Goal: Complete application form: Complete application form

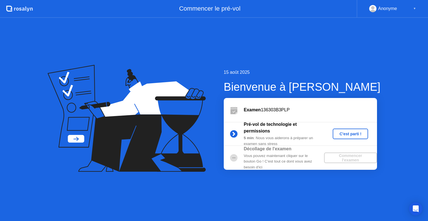
click at [280, 156] on div "Vous pouvez maintenant cliquer sur le bouton Go ! C'est tout ce dont vous avez …" at bounding box center [284, 161] width 80 height 17
click at [345, 132] on div "C'est parti !" at bounding box center [350, 134] width 31 height 4
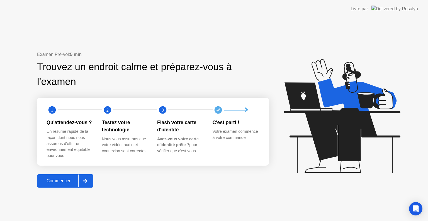
click at [58, 182] on div "Commencer" at bounding box center [59, 180] width 40 height 5
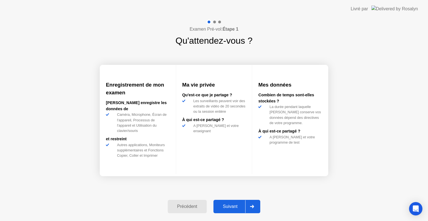
click at [234, 202] on button "Suivant" at bounding box center [236, 206] width 47 height 13
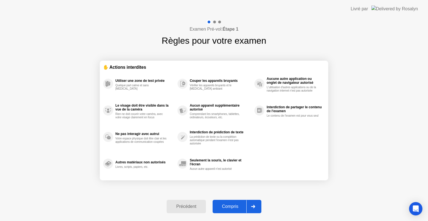
click at [234, 202] on button "Compris" at bounding box center [236, 206] width 49 height 13
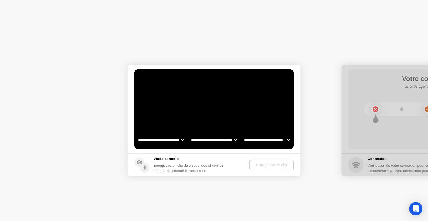
select select "**********"
select select "*******"
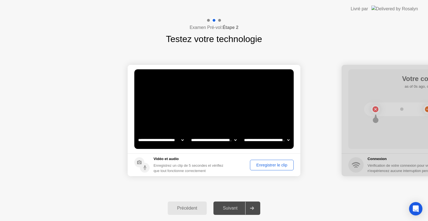
click at [271, 163] on div "Enregistrer le clip" at bounding box center [272, 165] width 40 height 4
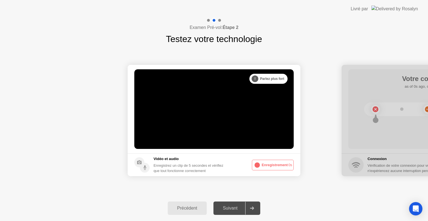
click at [271, 162] on button "Enregistrement 0s" at bounding box center [273, 165] width 42 height 11
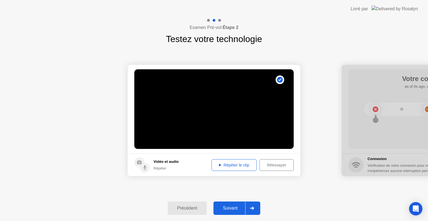
click at [271, 163] on div "Réessayer" at bounding box center [276, 165] width 30 height 4
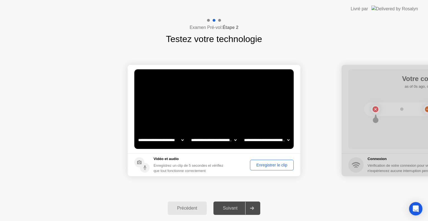
click at [271, 163] on div "Enregistrer le clip" at bounding box center [272, 165] width 40 height 4
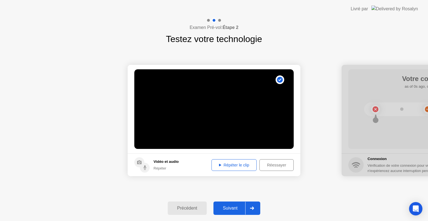
click at [232, 208] on div "Suivant" at bounding box center [230, 208] width 30 height 5
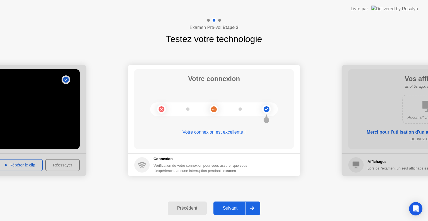
click at [165, 158] on h5 "Connexion" at bounding box center [200, 159] width 94 height 6
click at [235, 206] on div "Suivant" at bounding box center [230, 208] width 30 height 5
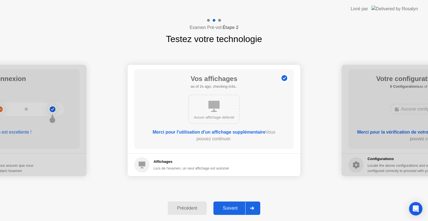
click at [232, 206] on div "Suivant" at bounding box center [230, 208] width 30 height 5
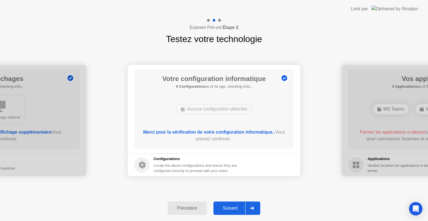
click at [228, 206] on div "Suivant" at bounding box center [230, 208] width 30 height 5
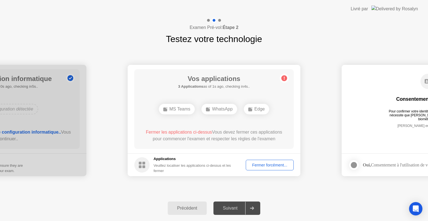
click at [266, 166] on div "Fermer forcément..." at bounding box center [269, 165] width 44 height 4
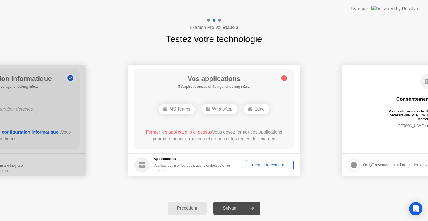
click at [277, 164] on div "Fermer forcément..." at bounding box center [269, 165] width 44 height 4
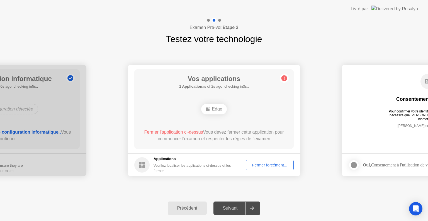
click at [269, 163] on div "Fermer forcément..." at bounding box center [269, 165] width 44 height 4
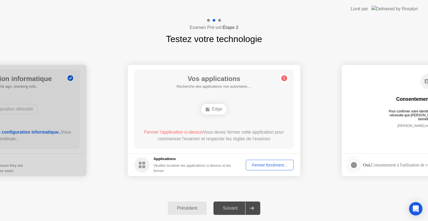
click at [269, 164] on div "Fermer forcément..." at bounding box center [269, 165] width 44 height 4
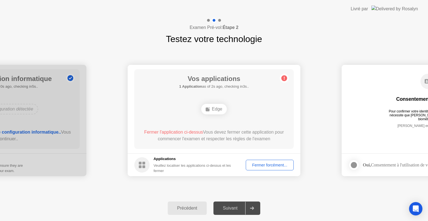
click at [267, 163] on div "Fermer forcément..." at bounding box center [269, 165] width 44 height 4
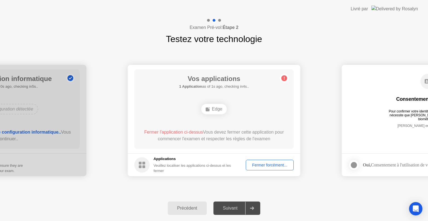
click at [265, 167] on div "Fermer forcément..." at bounding box center [269, 165] width 44 height 4
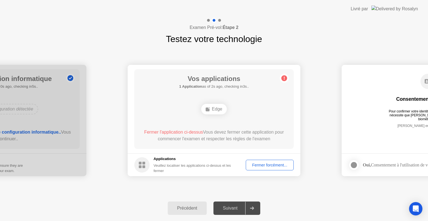
click at [268, 163] on div "Fermer forcément..." at bounding box center [269, 165] width 44 height 4
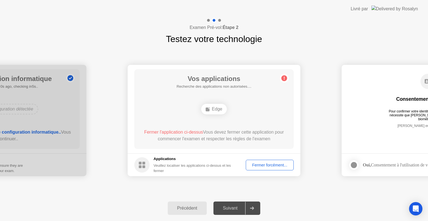
click at [261, 166] on div "Fermer forcément..." at bounding box center [269, 165] width 44 height 4
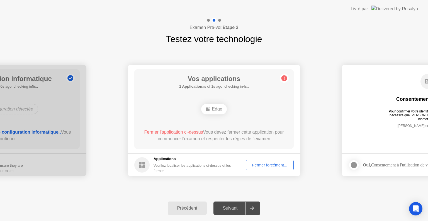
click at [225, 209] on div "Suivant" at bounding box center [230, 208] width 30 height 5
drag, startPoint x: 225, startPoint y: 209, endPoint x: 231, endPoint y: 205, distance: 8.0
click at [231, 206] on div "Suivant" at bounding box center [230, 208] width 30 height 5
drag, startPoint x: 231, startPoint y: 205, endPoint x: 253, endPoint y: 211, distance: 22.8
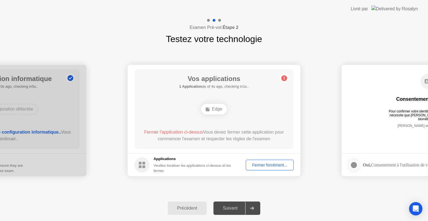
click at [253, 211] on div at bounding box center [251, 208] width 13 height 13
click at [264, 163] on div "Fermer forcément..." at bounding box center [269, 165] width 44 height 4
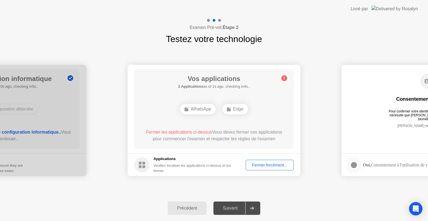
click at [276, 163] on div "Fermer forcément..." at bounding box center [269, 165] width 44 height 4
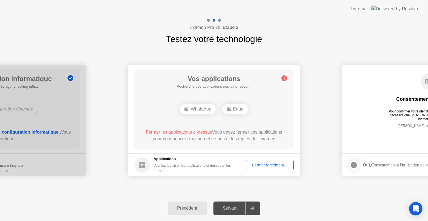
click at [261, 163] on div "Fermer forcément..." at bounding box center [269, 165] width 44 height 4
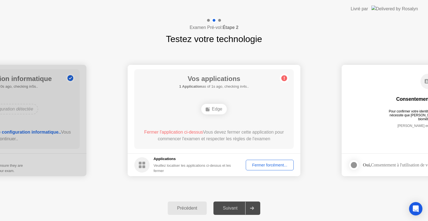
click at [242, 143] on div "Fermer l'application ci-dessus Vous devez fermer cette application pour commenc…" at bounding box center [213, 137] width 143 height 16
click at [268, 164] on div "Fermer forcément..." at bounding box center [269, 165] width 44 height 4
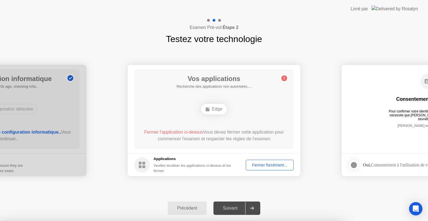
click at [314, 221] on div at bounding box center [214, 221] width 428 height 0
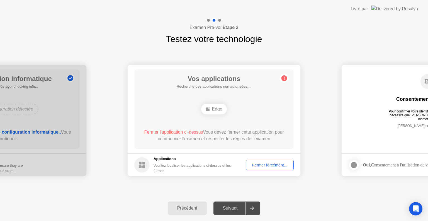
click at [253, 163] on div "Fermer forcément..." at bounding box center [269, 165] width 44 height 4
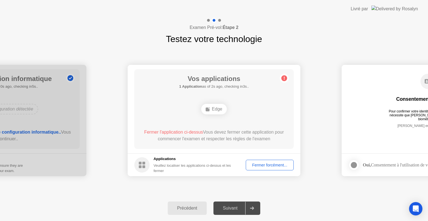
click at [269, 165] on div "Fermer forcément..." at bounding box center [269, 165] width 44 height 4
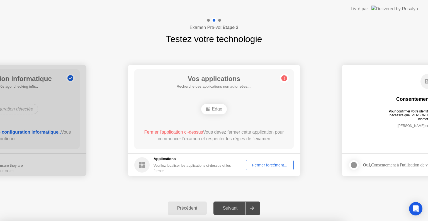
drag, startPoint x: 213, startPoint y: 124, endPoint x: 237, endPoint y: 139, distance: 27.3
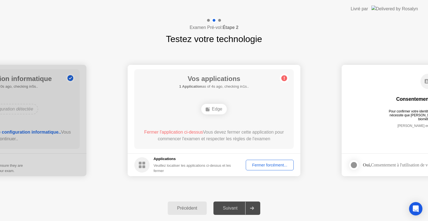
click at [259, 165] on div "Fermer forcément..." at bounding box center [269, 165] width 44 height 4
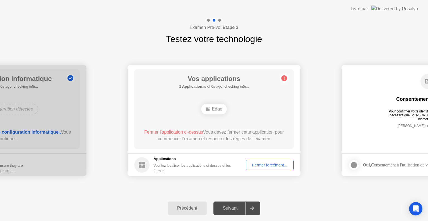
click at [258, 164] on div "Fermer forcément..." at bounding box center [269, 165] width 44 height 4
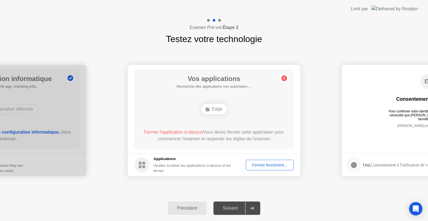
click at [274, 165] on div "Fermer forcément..." at bounding box center [269, 165] width 44 height 4
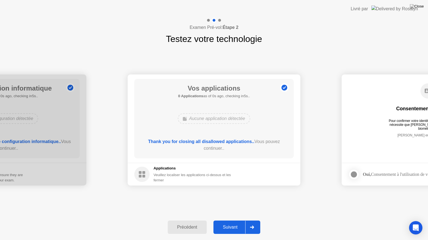
click at [240, 221] on div "Suivant" at bounding box center [230, 227] width 30 height 5
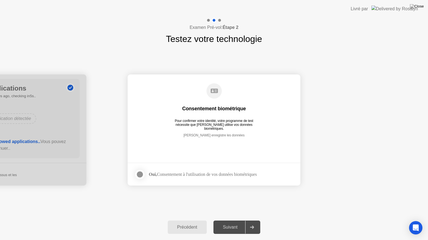
click at [140, 173] on div at bounding box center [139, 174] width 7 height 7
click at [234, 221] on button "Suivant" at bounding box center [236, 227] width 47 height 13
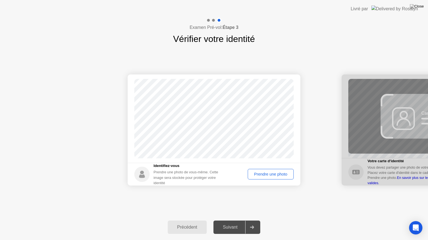
click at [269, 173] on div "Prendre une photo" at bounding box center [270, 174] width 42 height 4
click at [233, 221] on div "Suivant" at bounding box center [230, 227] width 30 height 5
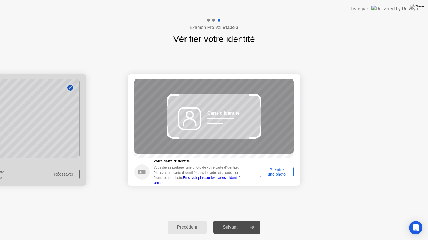
click at [272, 174] on div "Prendre une photo" at bounding box center [276, 172] width 30 height 9
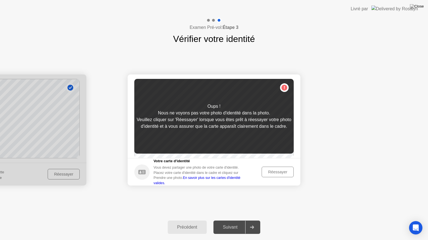
click at [272, 174] on div "Réessayer" at bounding box center [277, 172] width 28 height 4
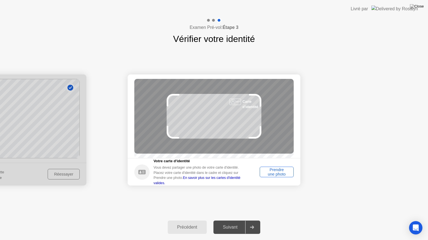
click at [272, 174] on div "Prendre une photo" at bounding box center [276, 172] width 30 height 9
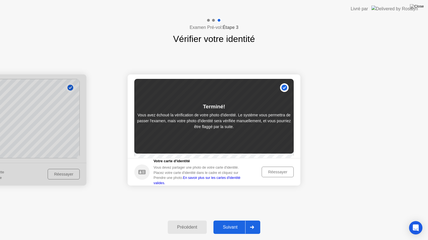
click at [279, 171] on div "Réessayer" at bounding box center [277, 172] width 28 height 4
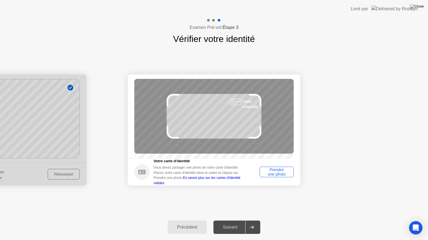
click at [68, 173] on div at bounding box center [0, 130] width 173 height 111
click at [280, 172] on div "Prendre une photo" at bounding box center [276, 172] width 30 height 9
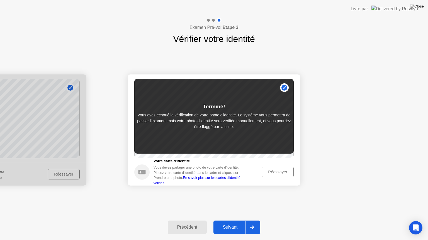
click at [280, 172] on div "Réessayer" at bounding box center [277, 172] width 28 height 4
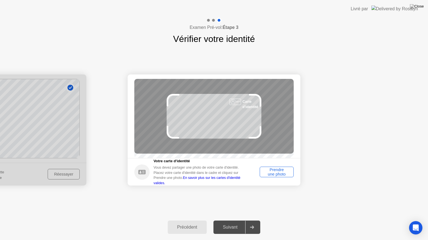
click at [280, 172] on div "Prendre une photo" at bounding box center [276, 172] width 30 height 9
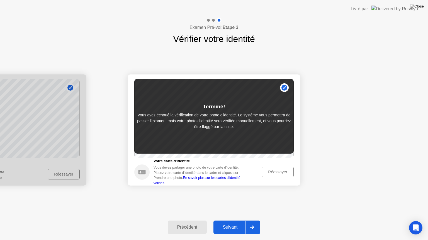
click at [69, 86] on div at bounding box center [0, 130] width 173 height 111
click at [194, 221] on div "Précédent" at bounding box center [187, 227] width 36 height 5
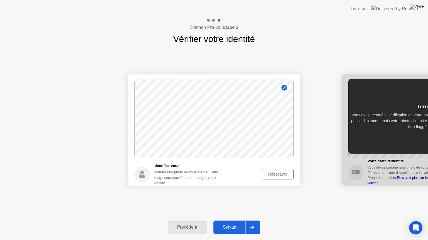
click at [285, 174] on div "Réessayer" at bounding box center [277, 174] width 28 height 4
click at [285, 174] on div "Prendre une photo" at bounding box center [270, 174] width 42 height 4
click at [230, 221] on div "Suivant" at bounding box center [230, 227] width 30 height 5
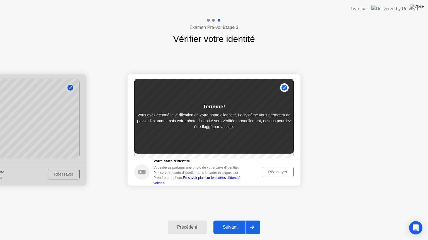
click at [272, 175] on div "Réessayer" at bounding box center [277, 172] width 28 height 4
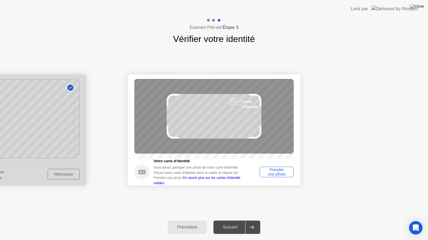
click at [278, 173] on div "Prendre une photo" at bounding box center [276, 172] width 30 height 9
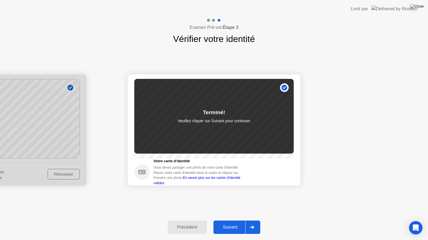
click at [232, 221] on div "Suivant" at bounding box center [230, 227] width 30 height 5
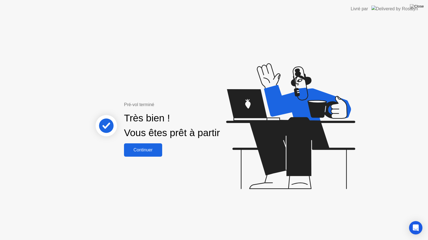
click at [146, 150] on div "Continuer" at bounding box center [143, 150] width 35 height 5
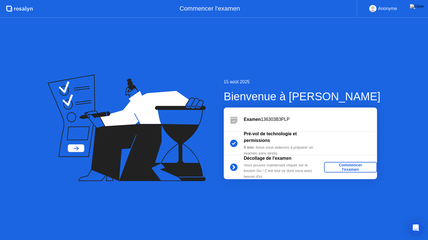
click at [354, 166] on div "Commencer l'examen" at bounding box center [350, 167] width 48 height 9
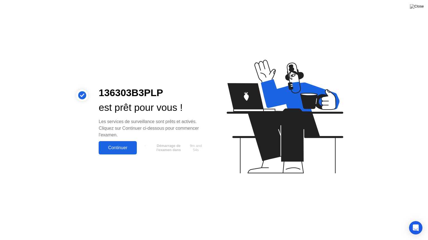
click at [117, 144] on button "Continuer" at bounding box center [118, 147] width 38 height 13
